Goal: Navigation & Orientation: Find specific page/section

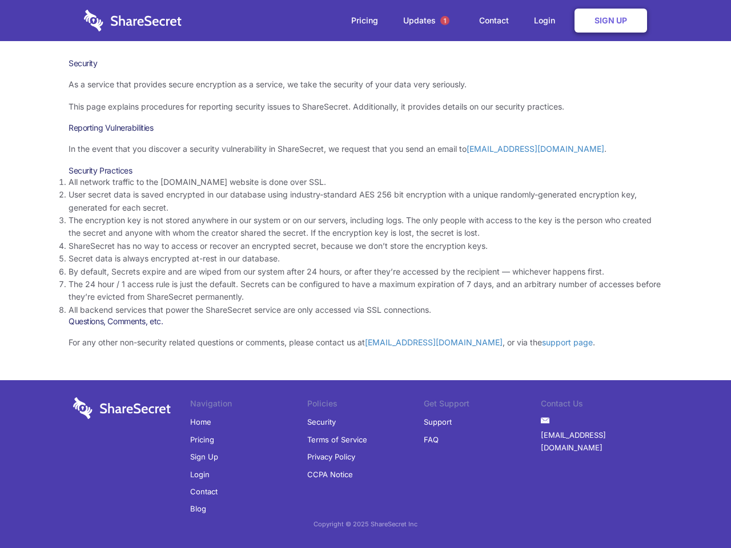
click at [366, 274] on li "By default, Secrets expire and are wiped from our system after 24 hours, or aft…" at bounding box center [366, 272] width 594 height 13
click at [445, 21] on span "1" at bounding box center [444, 20] width 9 height 9
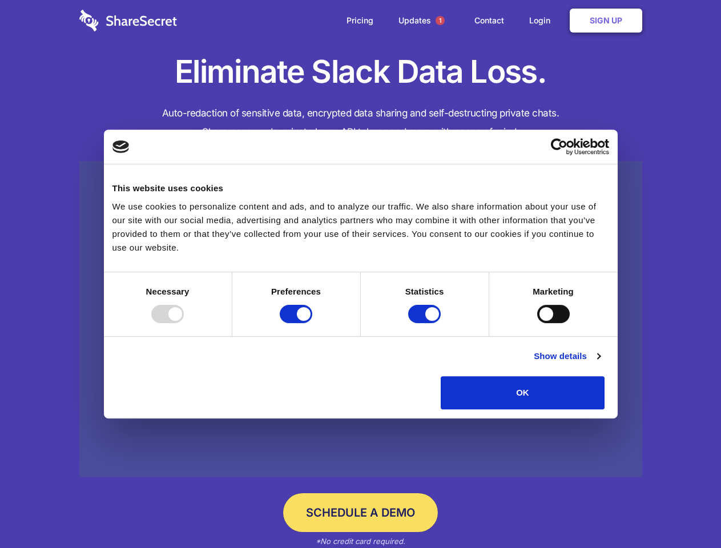
click at [184, 323] on div at bounding box center [167, 314] width 33 height 18
click at [312, 323] on input "Preferences" at bounding box center [296, 314] width 33 height 18
checkbox input "false"
click at [426, 323] on input "Statistics" at bounding box center [424, 314] width 33 height 18
checkbox input "false"
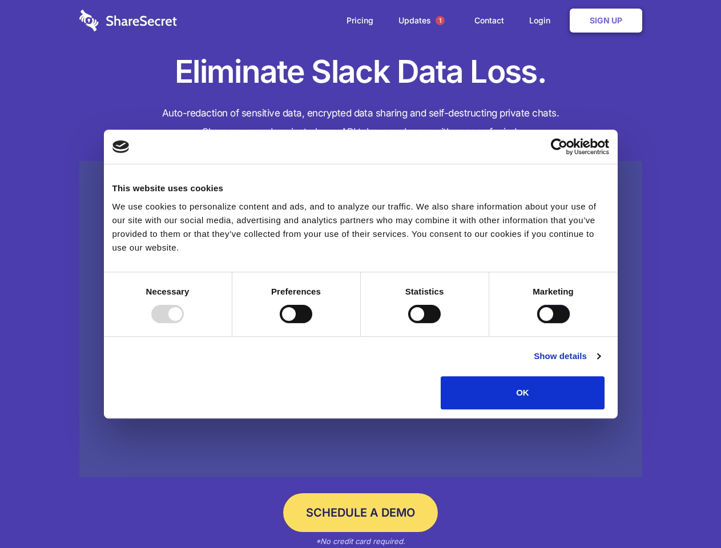
click at [537, 323] on input "Marketing" at bounding box center [553, 314] width 33 height 18
checkbox input "true"
click at [600, 363] on link "Show details" at bounding box center [567, 357] width 66 height 14
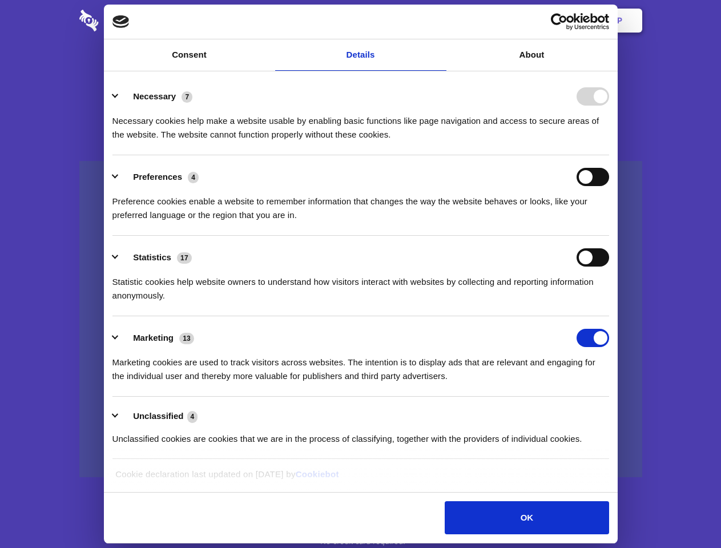
click at [609, 155] on li "Necessary 7 Necessary cookies help make a website usable by enabling basic func…" at bounding box center [361, 115] width 497 height 81
click at [440, 21] on span "1" at bounding box center [440, 20] width 9 height 9
